Goal: Task Accomplishment & Management: Manage account settings

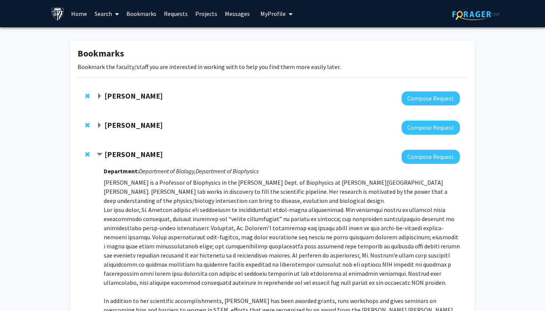
scroll to position [137, 0]
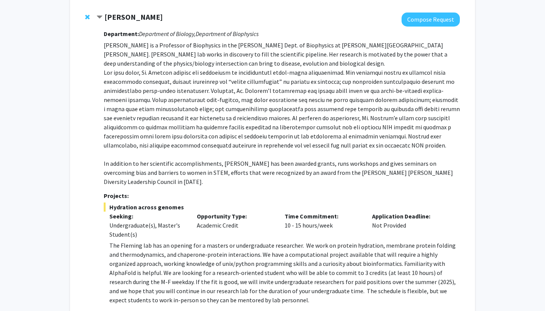
click at [102, 18] on span "Contract Karen Fleming Bookmark" at bounding box center [100, 17] width 6 height 6
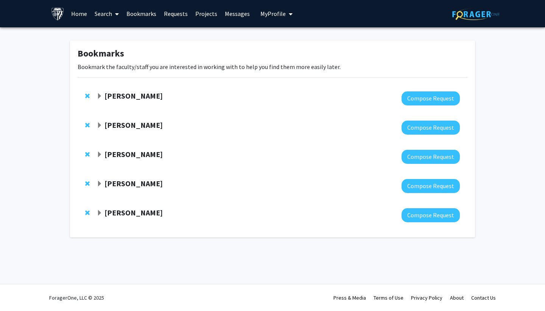
scroll to position [0, 0]
click at [100, 184] on span "Expand Utthara Nayar Bookmark" at bounding box center [100, 184] width 6 height 6
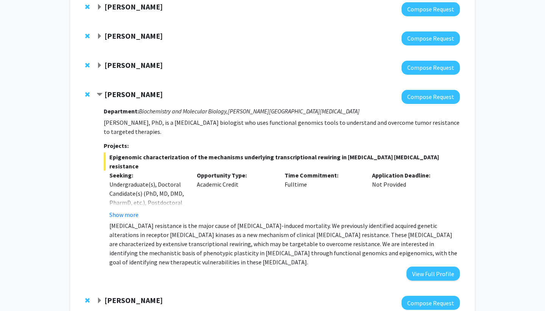
scroll to position [89, 0]
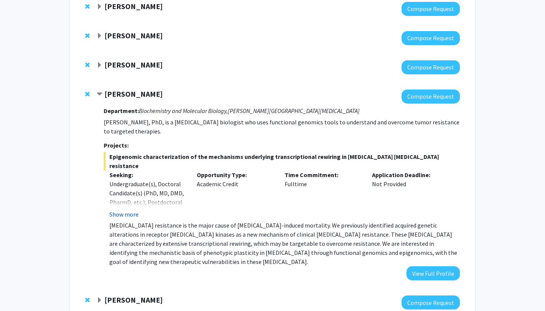
click at [127, 209] on button "Show more" at bounding box center [123, 213] width 29 height 9
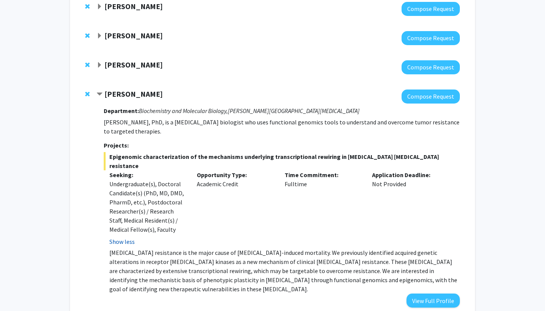
click at [113, 237] on button "Show less" at bounding box center [121, 241] width 25 height 9
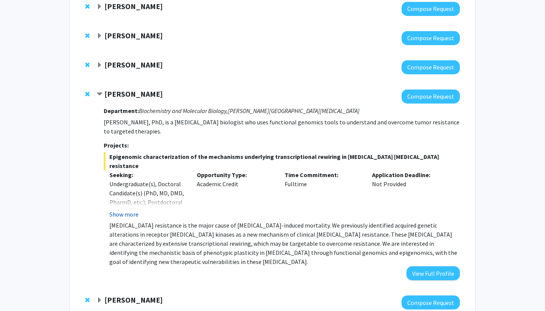
click at [115, 209] on button "Show more" at bounding box center [123, 213] width 29 height 9
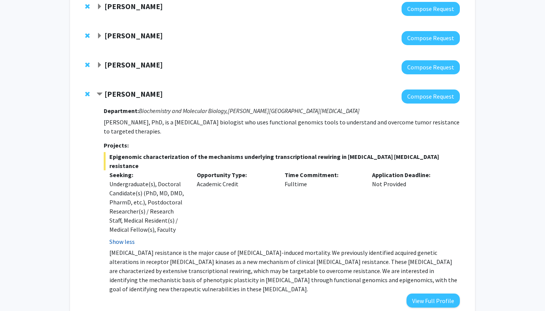
click at [117, 237] on button "Show less" at bounding box center [121, 241] width 25 height 9
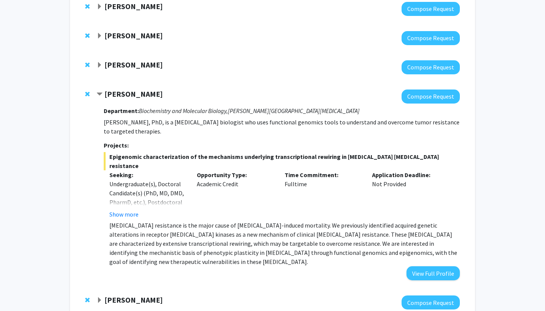
click at [87, 95] on span "Remove Utthara Nayar from bookmarks" at bounding box center [87, 94] width 5 height 6
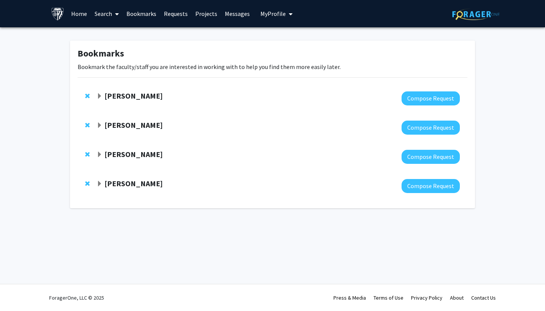
click at [100, 183] on span "Expand Carlos Romo Bookmark" at bounding box center [100, 184] width 6 height 6
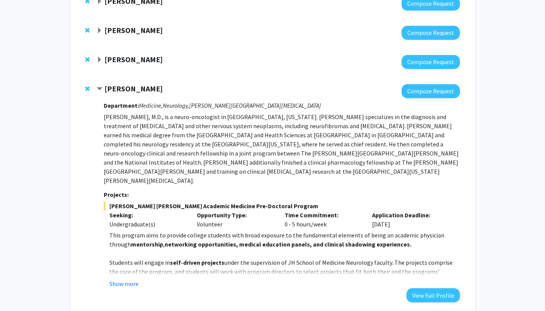
scroll to position [95, 0]
click at [120, 271] on div "Department: Medicine, Neurology, [PERSON_NAME][GEOGRAPHIC_DATA][MEDICAL_DATA] […" at bounding box center [282, 200] width 356 height 204
click at [122, 279] on button "Show more" at bounding box center [123, 283] width 29 height 9
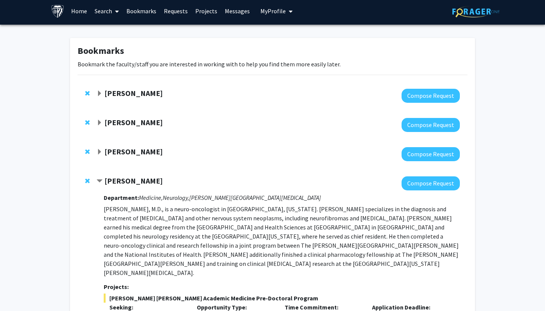
scroll to position [3, 0]
click at [100, 180] on span "Contract Carlos Romo Bookmark" at bounding box center [100, 181] width 6 height 6
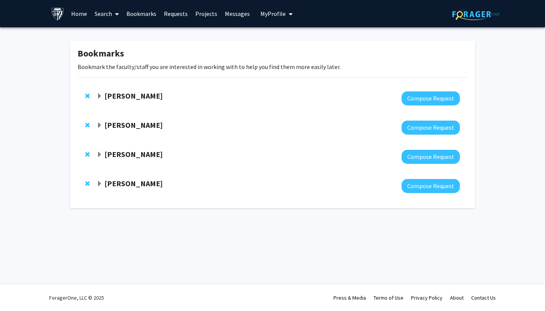
scroll to position [0, 0]
click at [88, 183] on span "Remove Carlos Romo from bookmarks" at bounding box center [87, 183] width 5 height 6
click at [512, 40] on div "Bookmarks Bookmark the faculty/staff you are interested in working with to help…" at bounding box center [272, 111] width 545 height 169
